Goal: Task Accomplishment & Management: Manage account settings

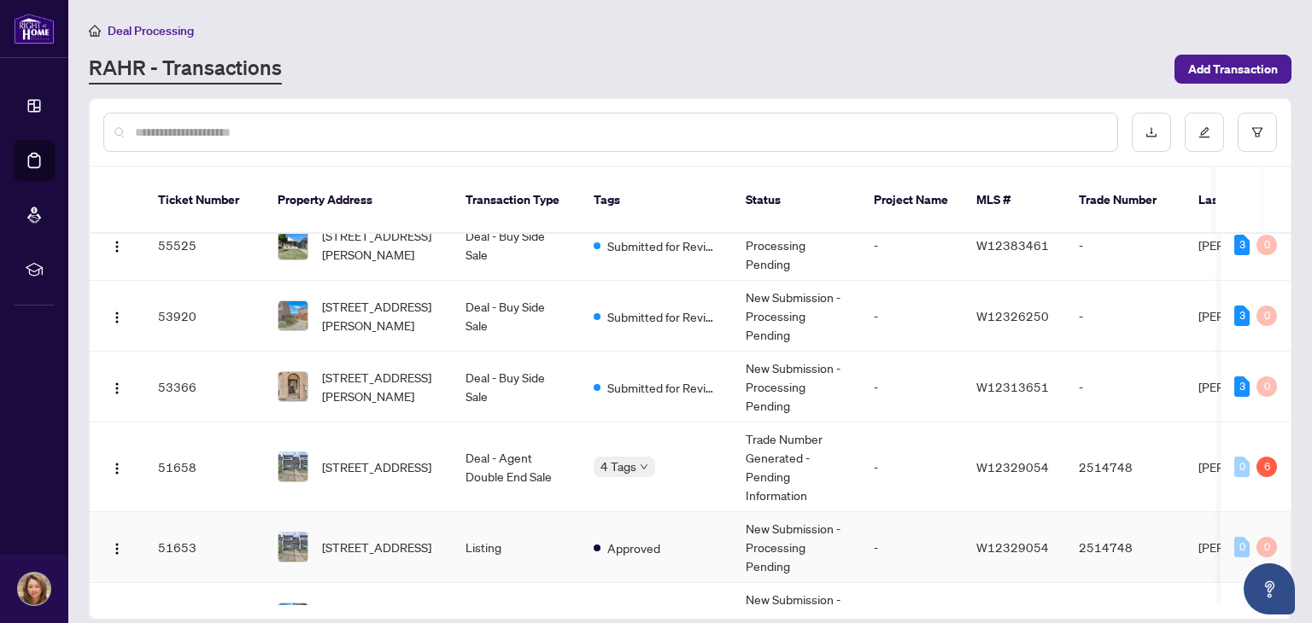
scroll to position [97, 0]
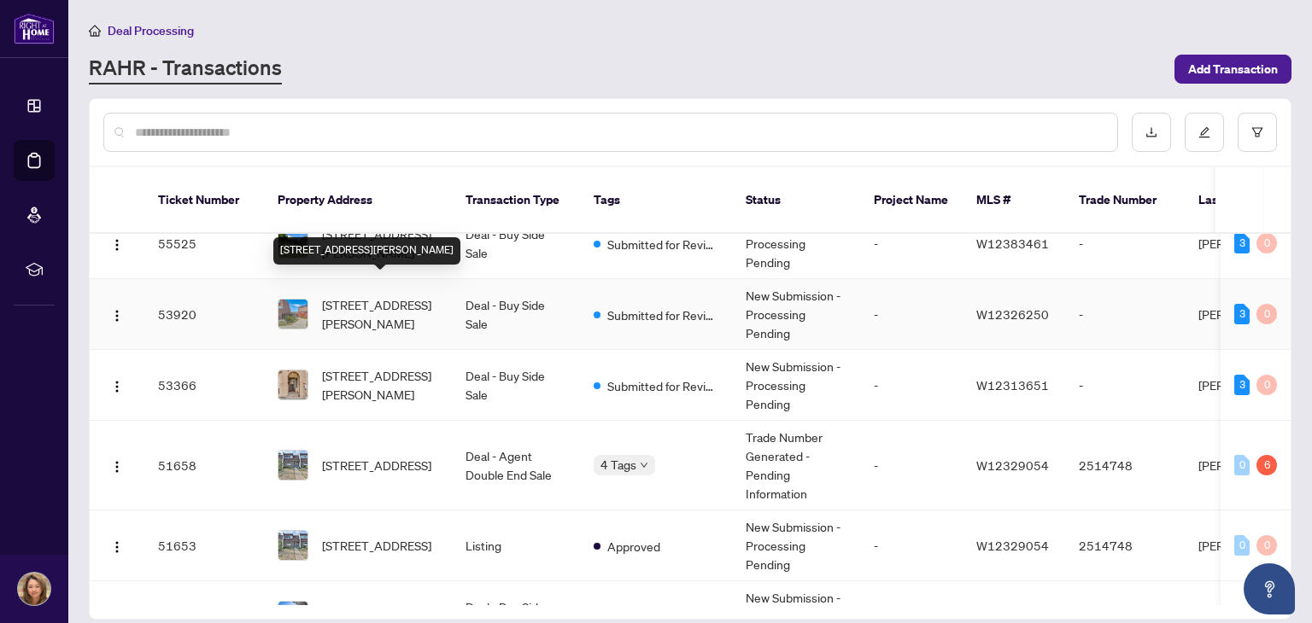
click at [372, 296] on span "[STREET_ADDRESS][PERSON_NAME]" at bounding box center [380, 315] width 116 height 38
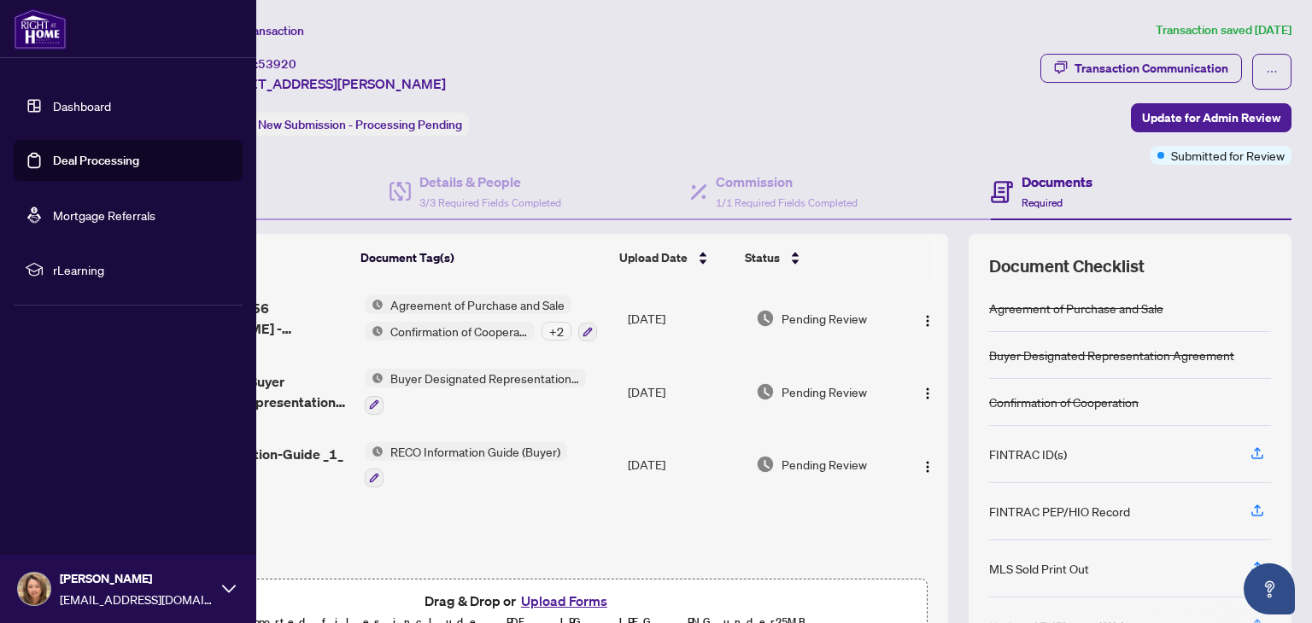
click at [107, 164] on link "Deal Processing" at bounding box center [96, 160] width 86 height 15
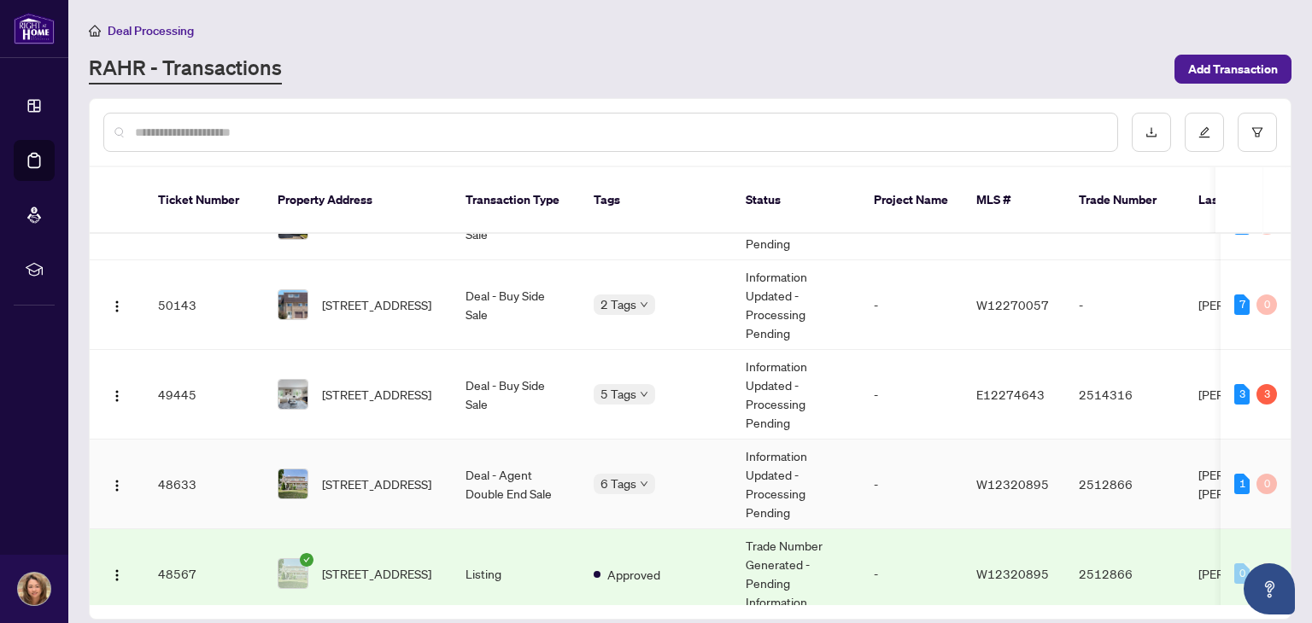
scroll to position [489, 0]
click at [366, 295] on span "[STREET_ADDRESS]" at bounding box center [376, 304] width 109 height 19
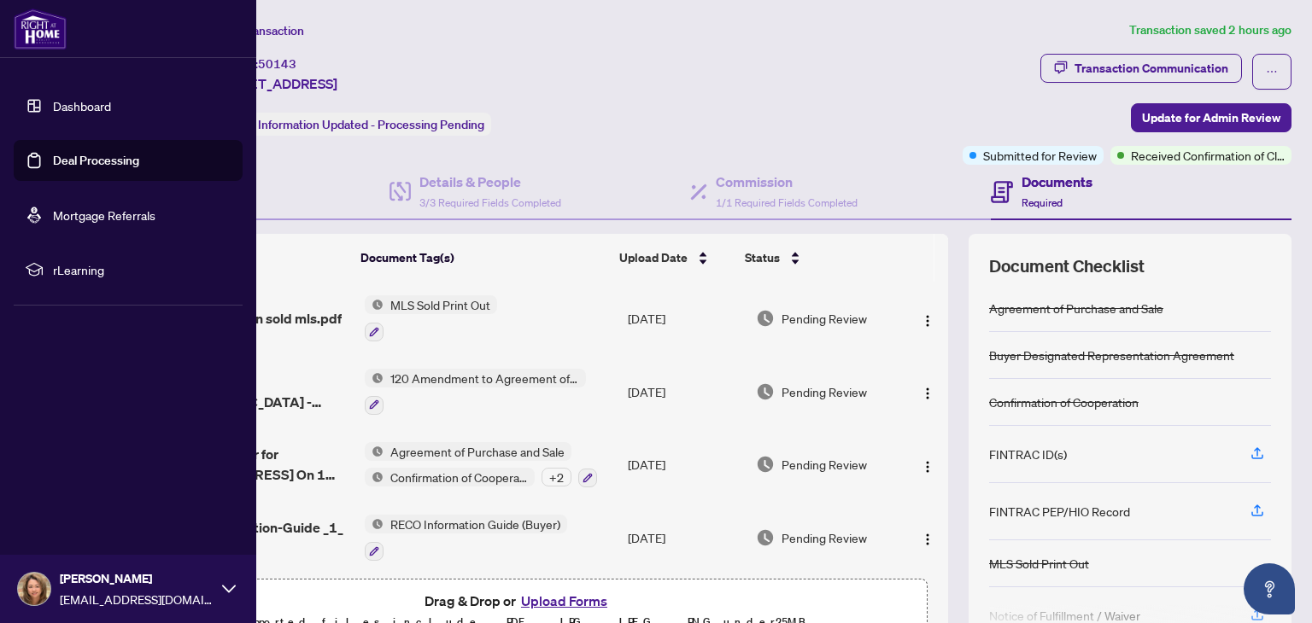
click at [113, 153] on link "Deal Processing" at bounding box center [96, 160] width 86 height 15
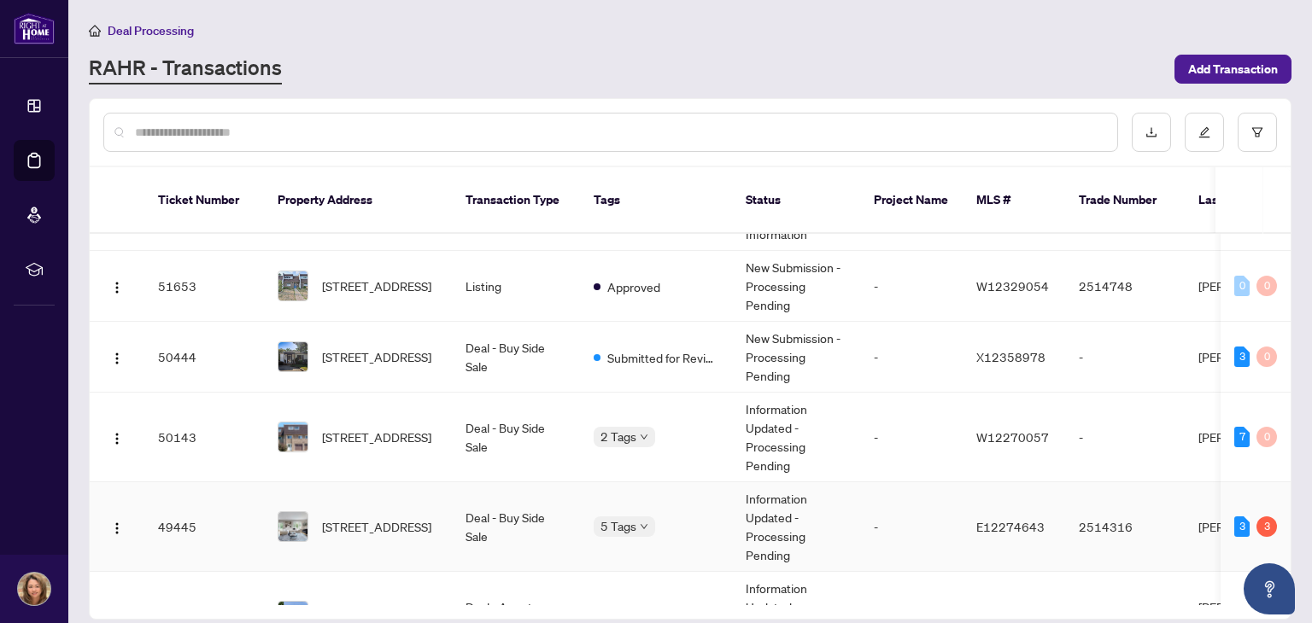
scroll to position [357, 0]
